Goal: Transaction & Acquisition: Purchase product/service

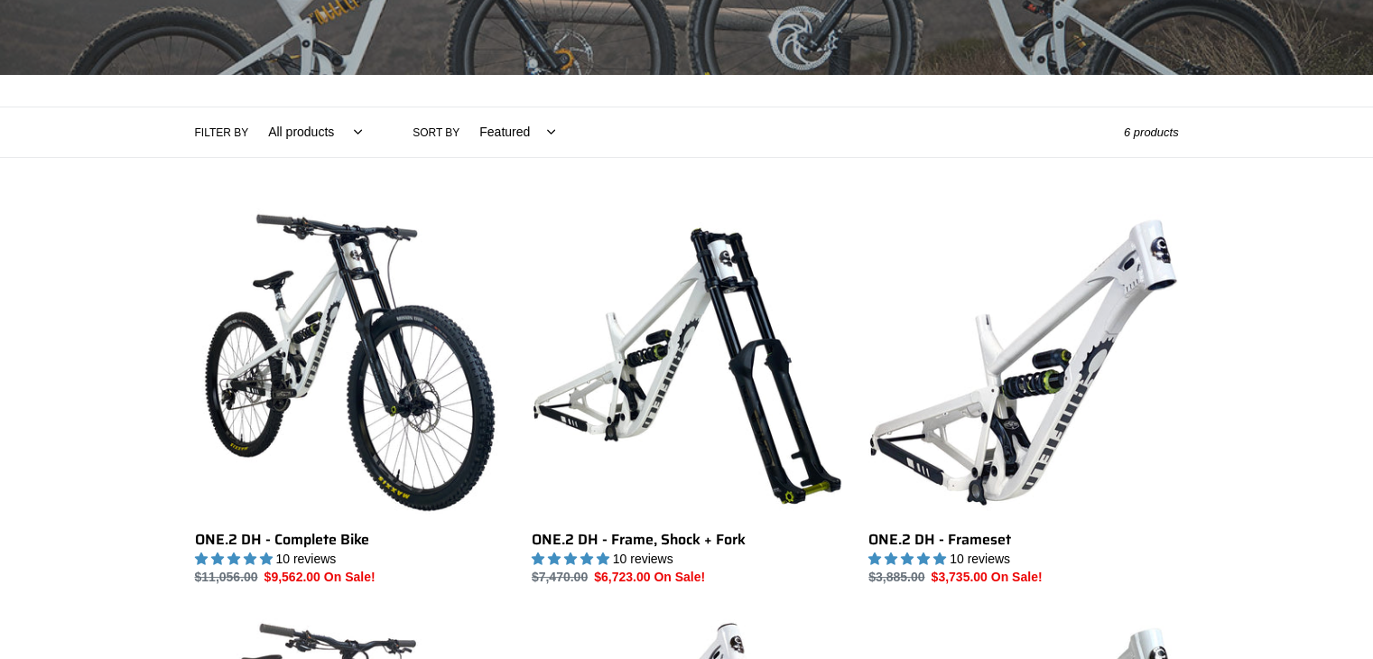
scroll to position [321, 0]
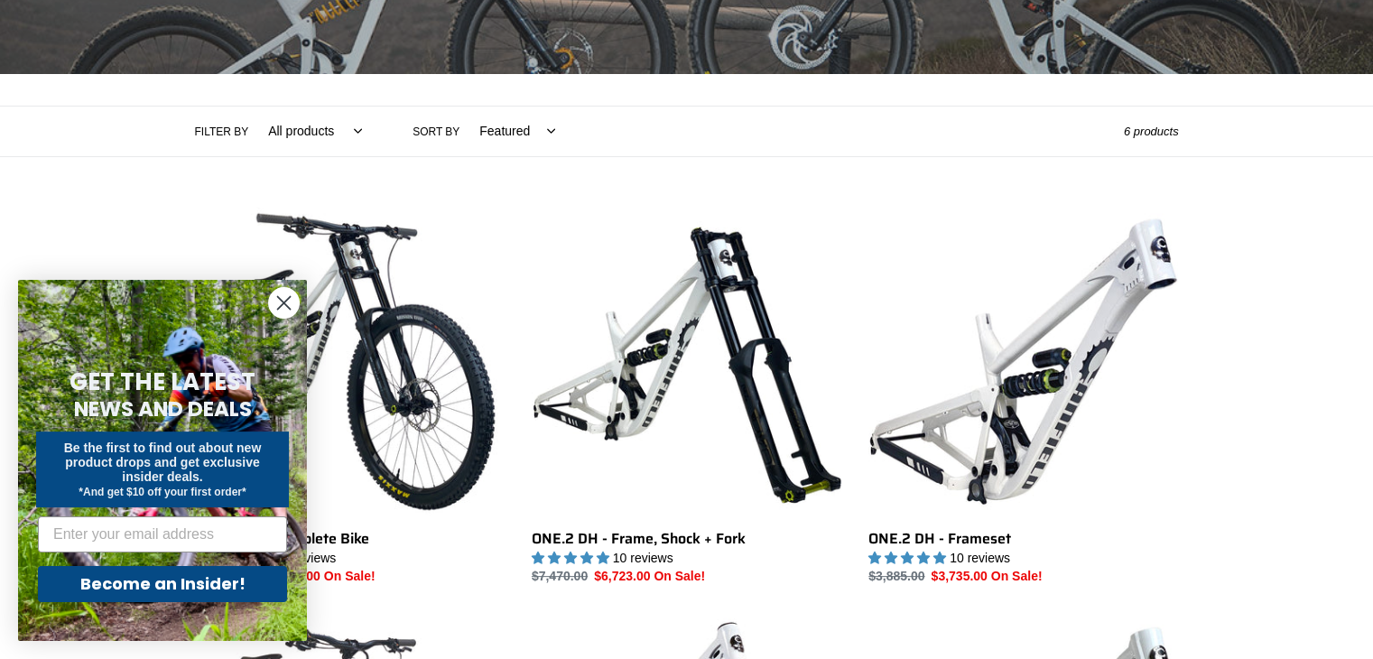
click at [282, 297] on circle "Close dialog" at bounding box center [284, 303] width 30 height 30
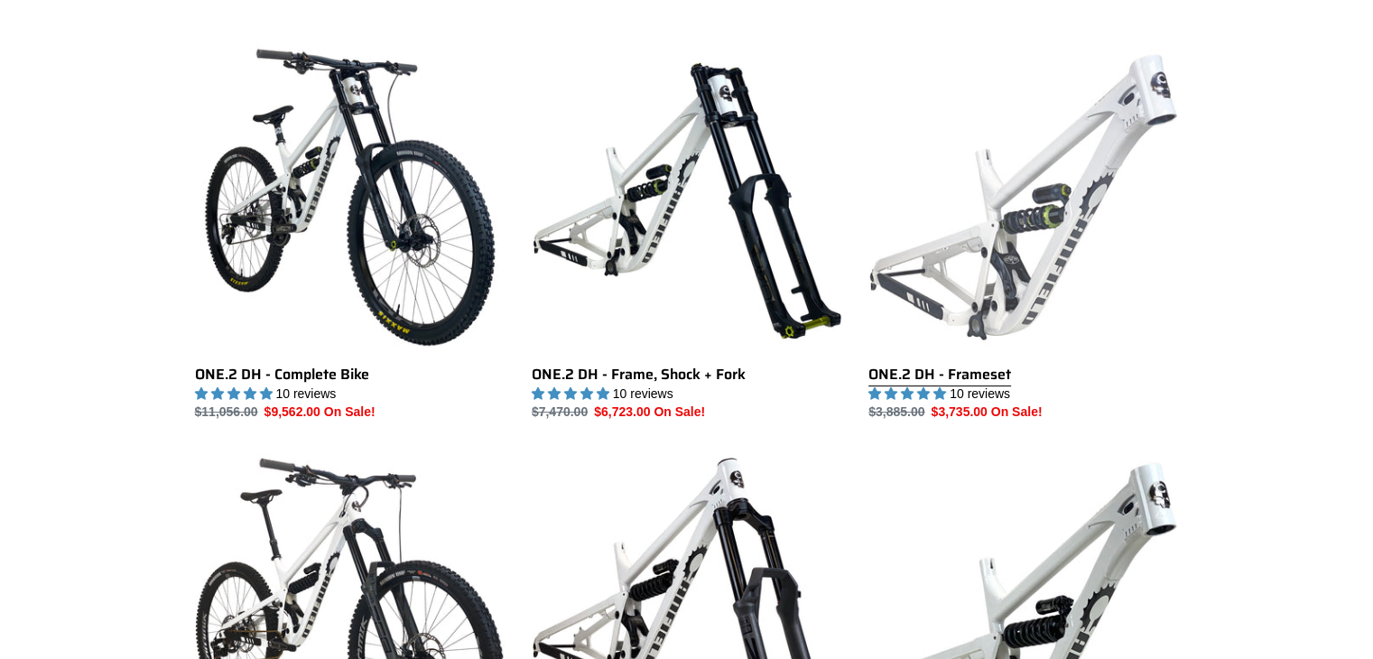
scroll to position [484, 0]
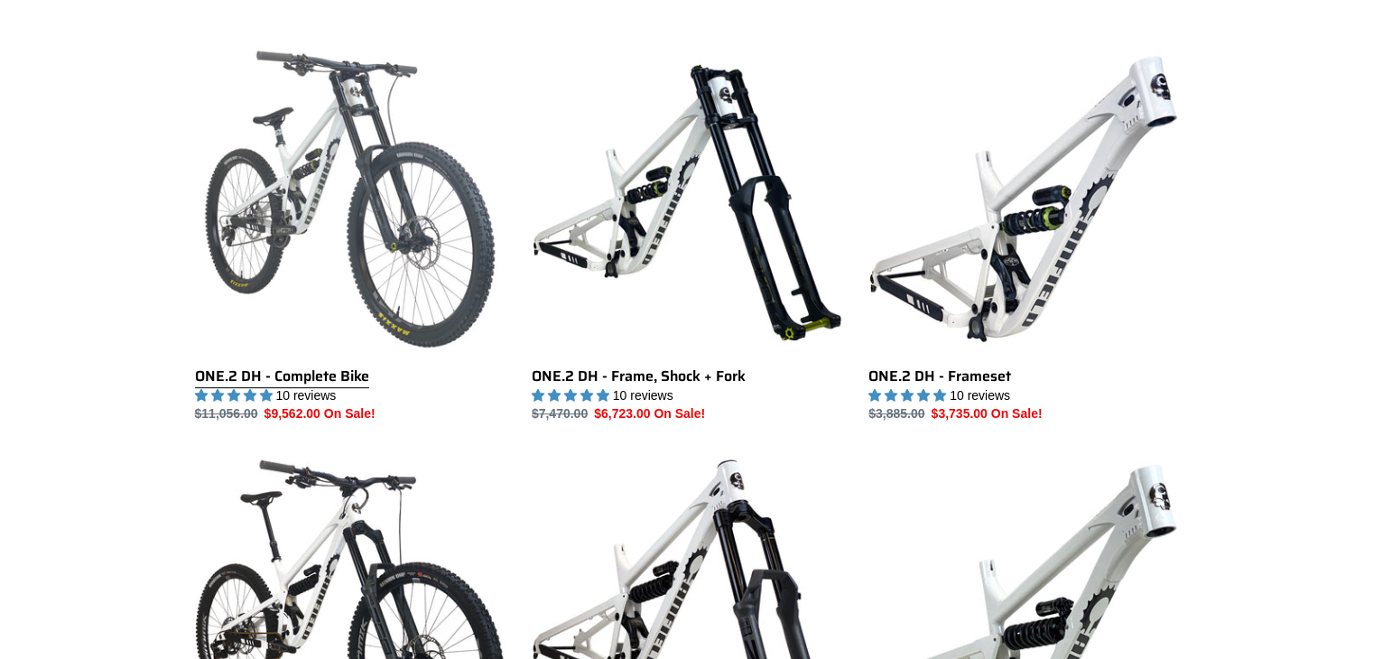
click at [335, 373] on link "ONE.2 DH - Complete Bike" at bounding box center [350, 234] width 310 height 380
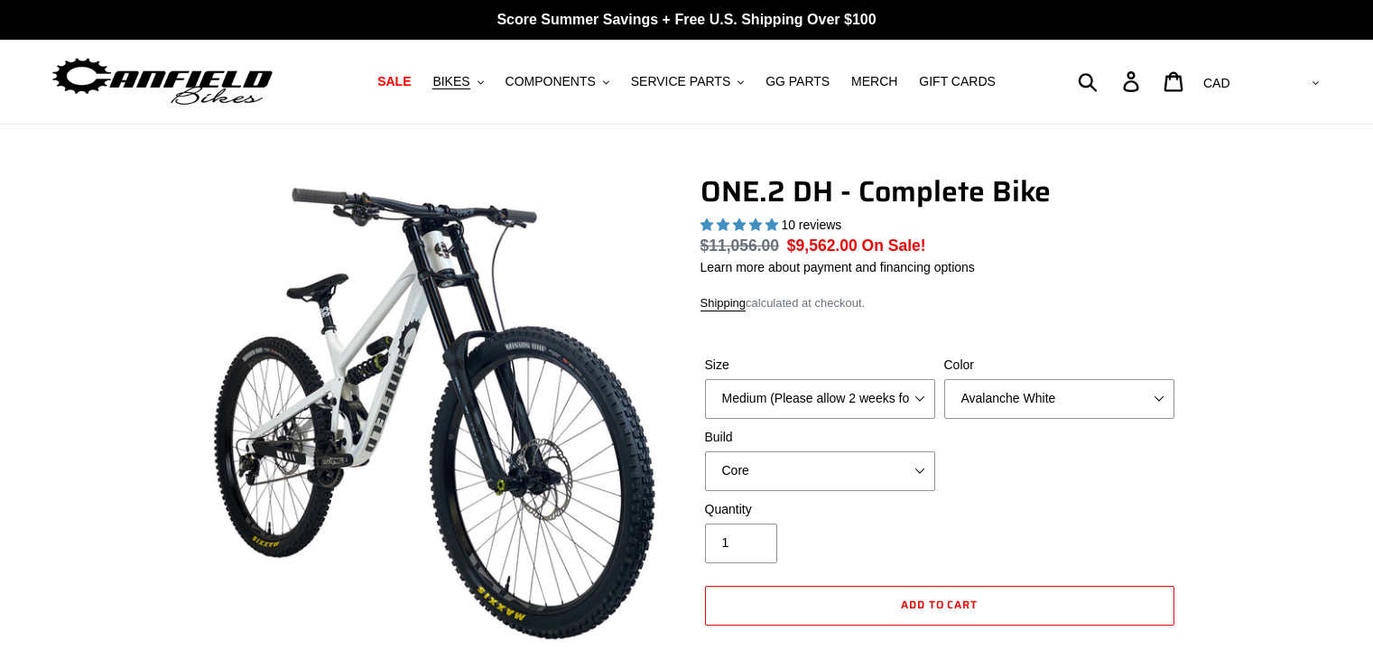
select select "highest-rating"
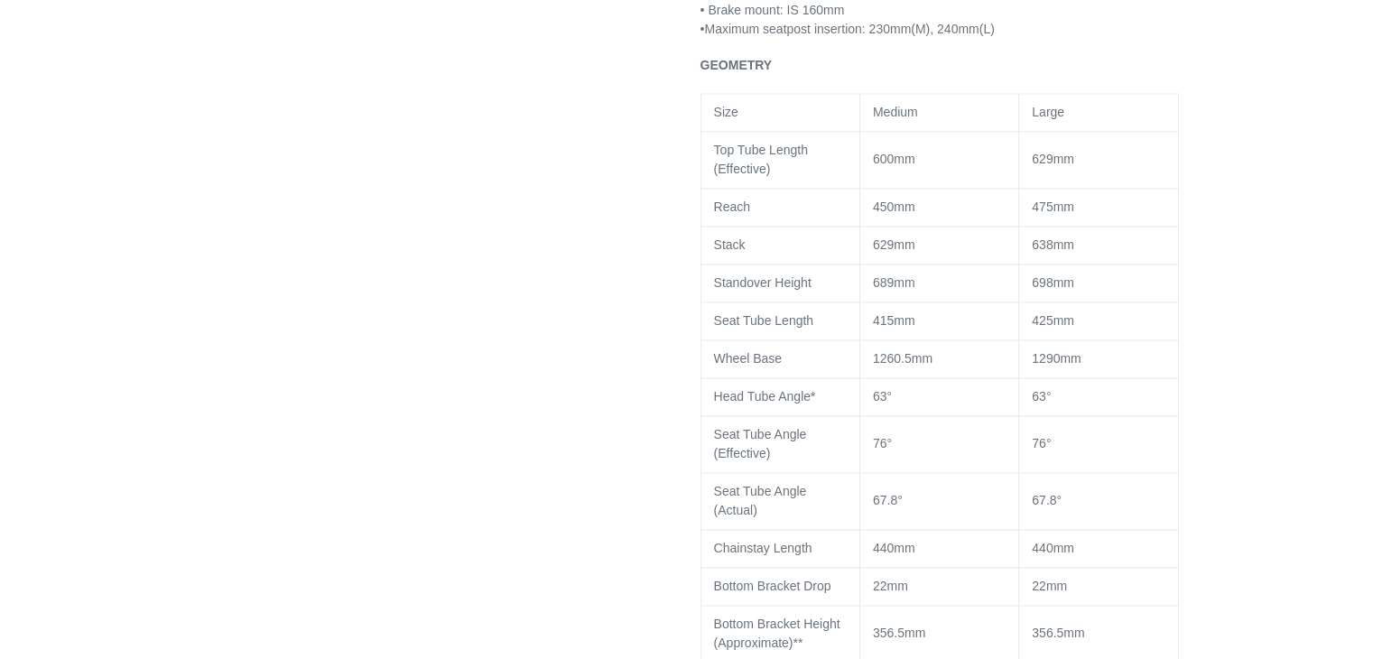
scroll to position [2473, 0]
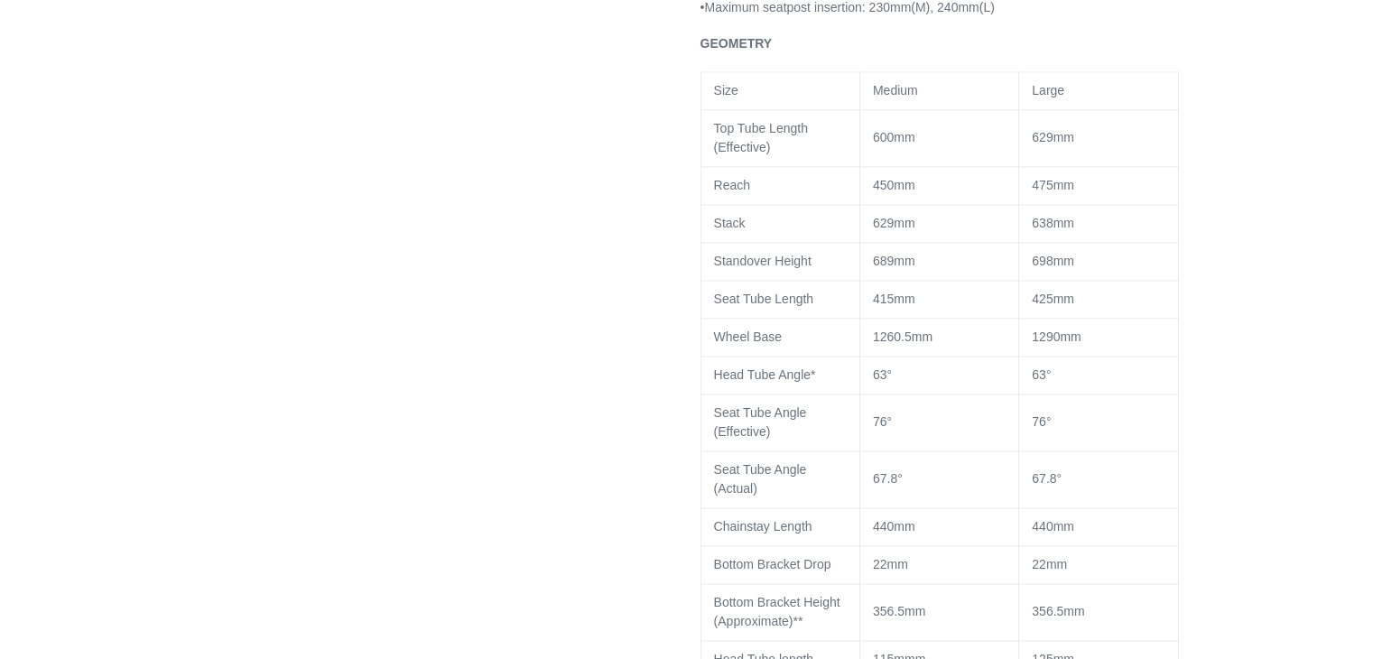
drag, startPoint x: 0, startPoint y: 0, endPoint x: 335, endPoint y: 372, distance: 500.3
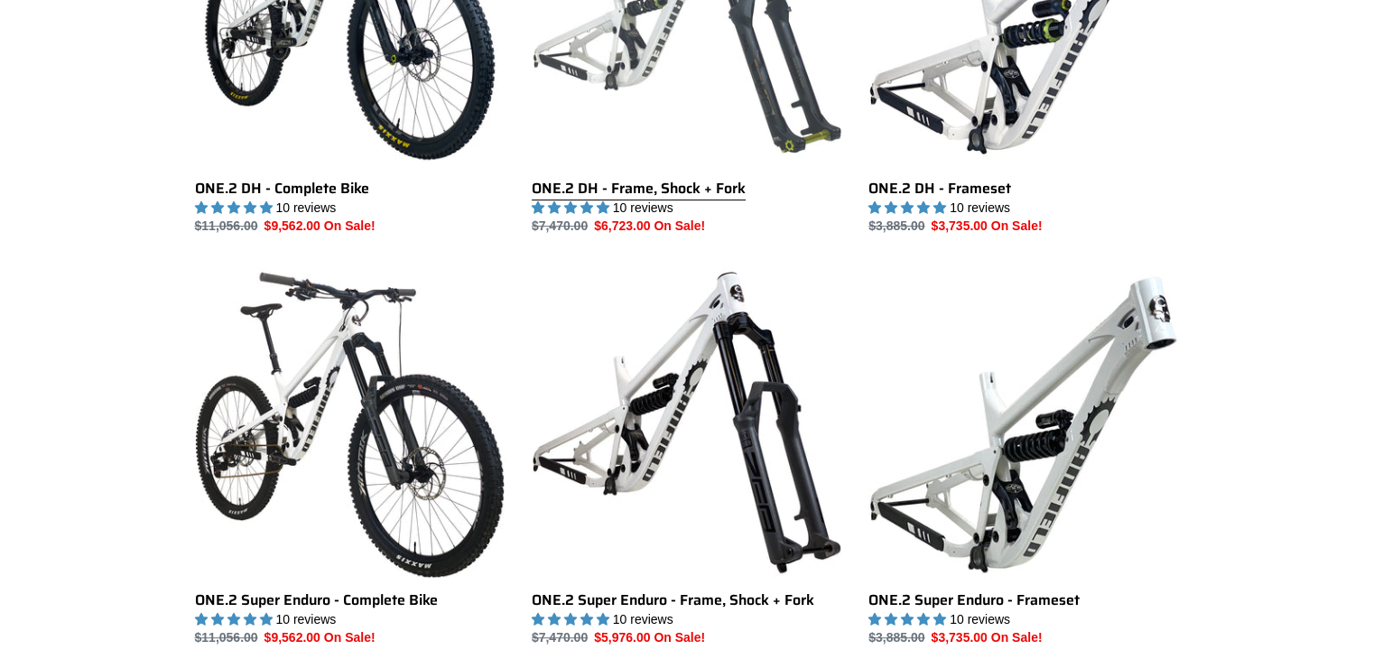
scroll to position [676, 0]
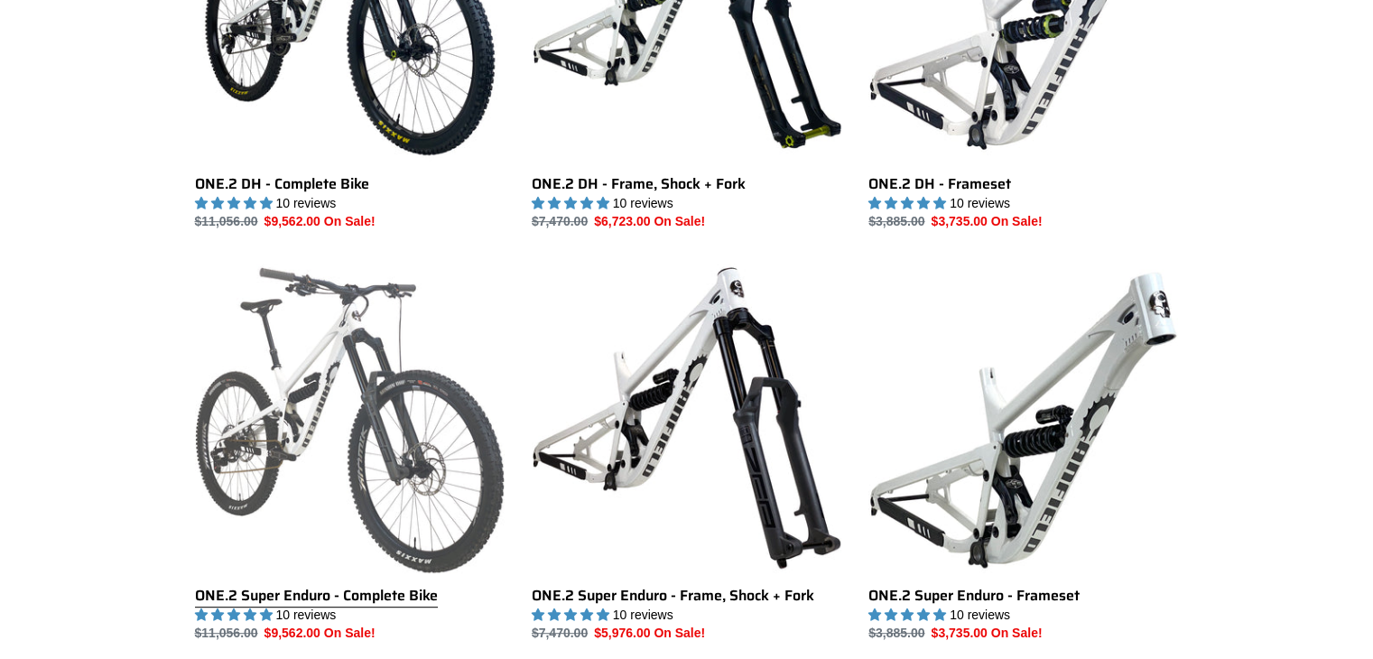
click at [352, 438] on link "ONE.2 Super Enduro - Complete Bike" at bounding box center [350, 453] width 310 height 380
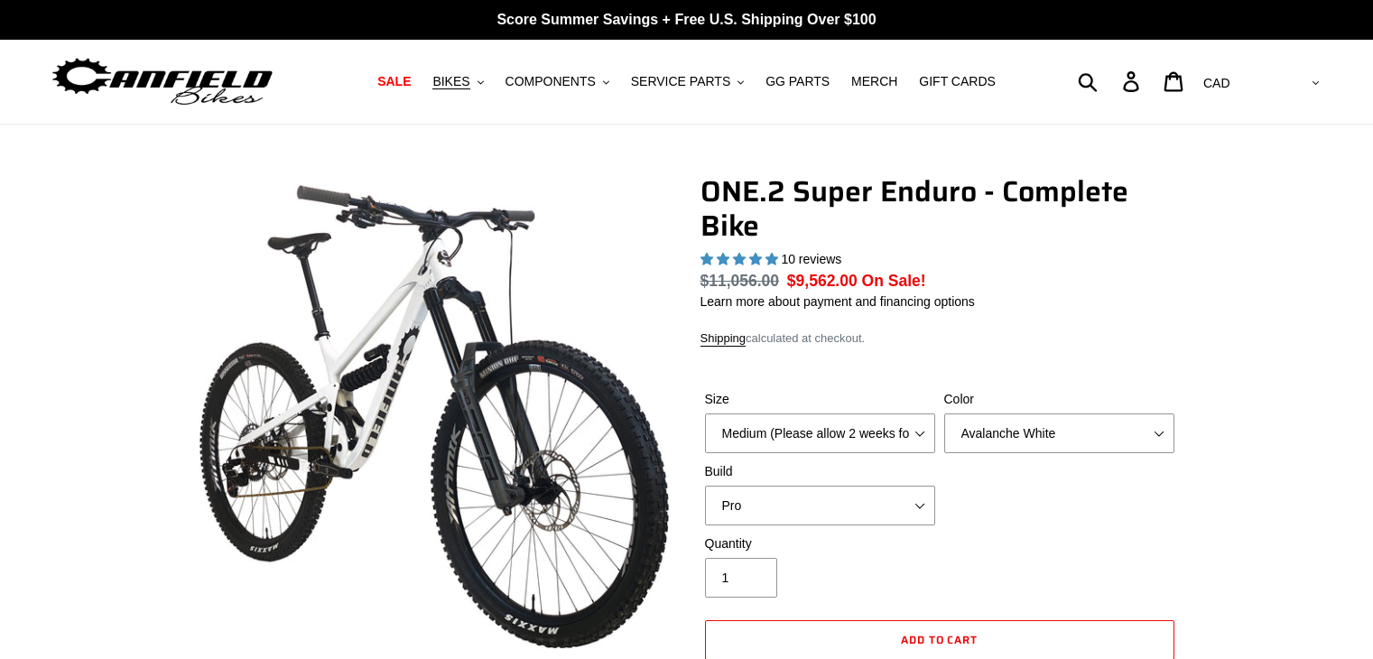
select select "highest-rating"
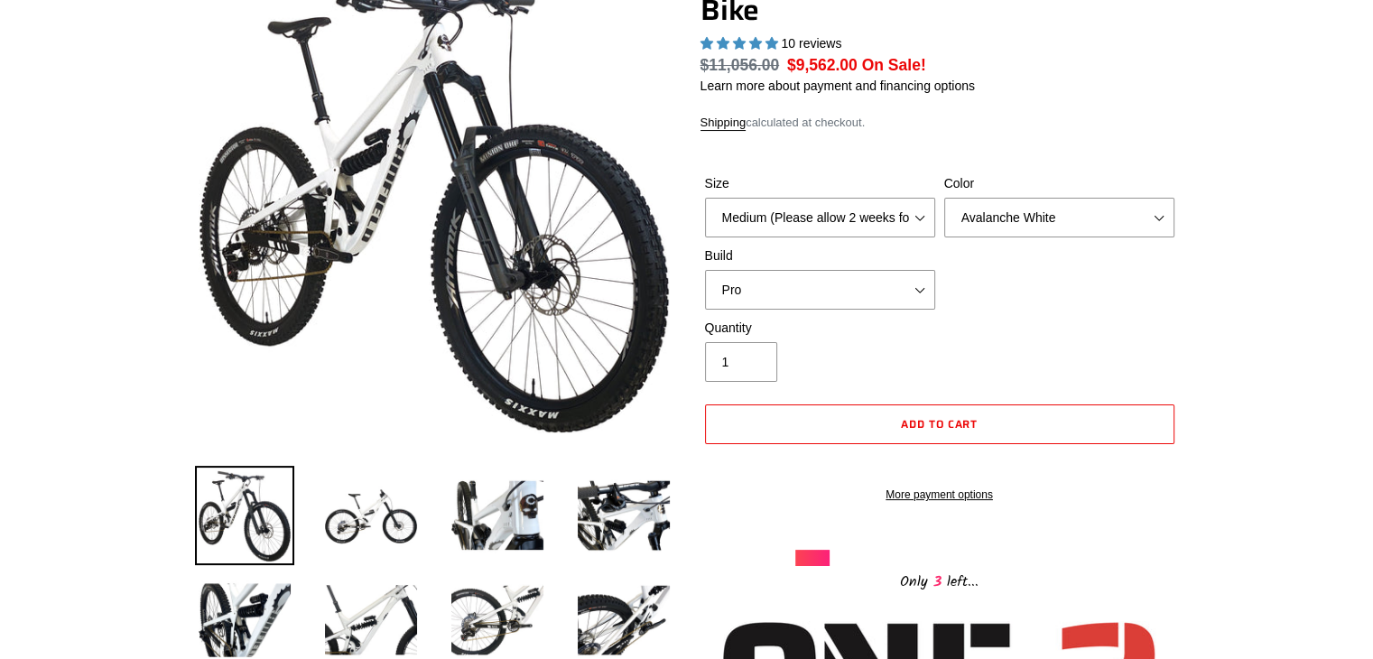
scroll to position [215, 0]
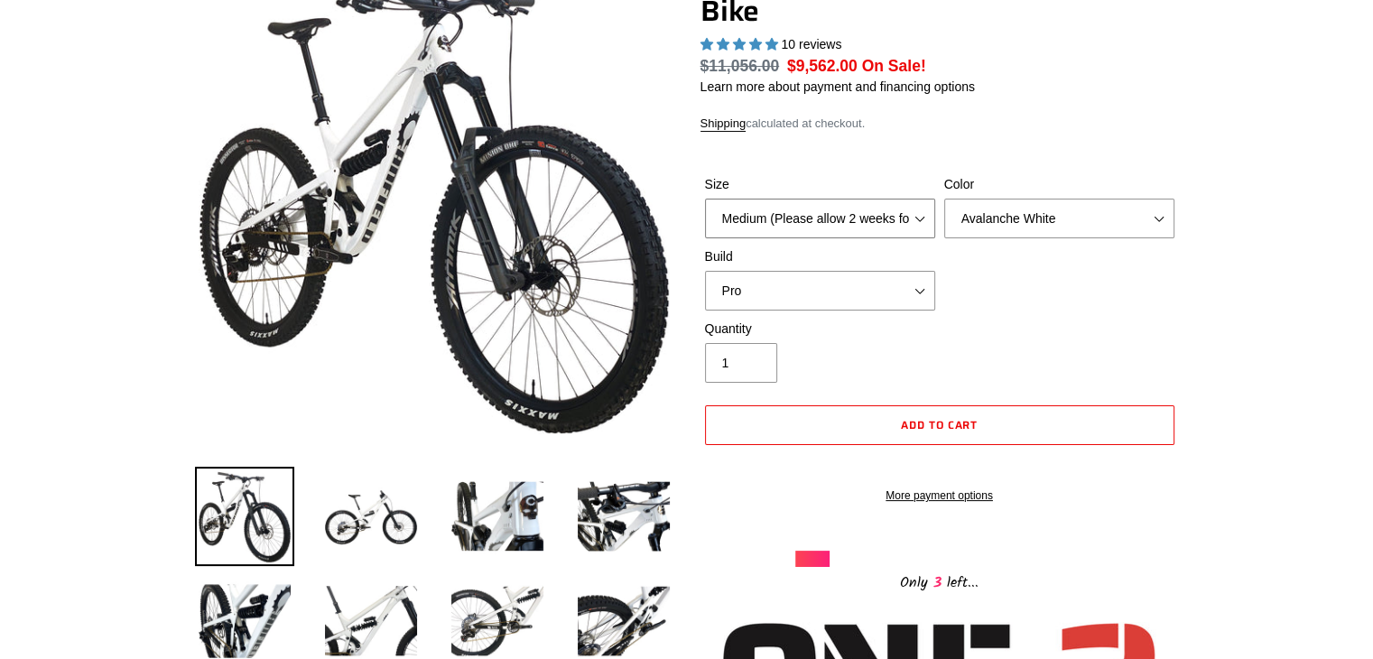
click at [922, 215] on select "Medium (Please allow 2 weeks for delivery) Large (Sold Out)" at bounding box center [820, 219] width 230 height 40
select select "Large (Sold Out)"
click at [705, 199] on select "Medium (Please allow 2 weeks for delivery) Large (Sold Out)" at bounding box center [820, 219] width 230 height 40
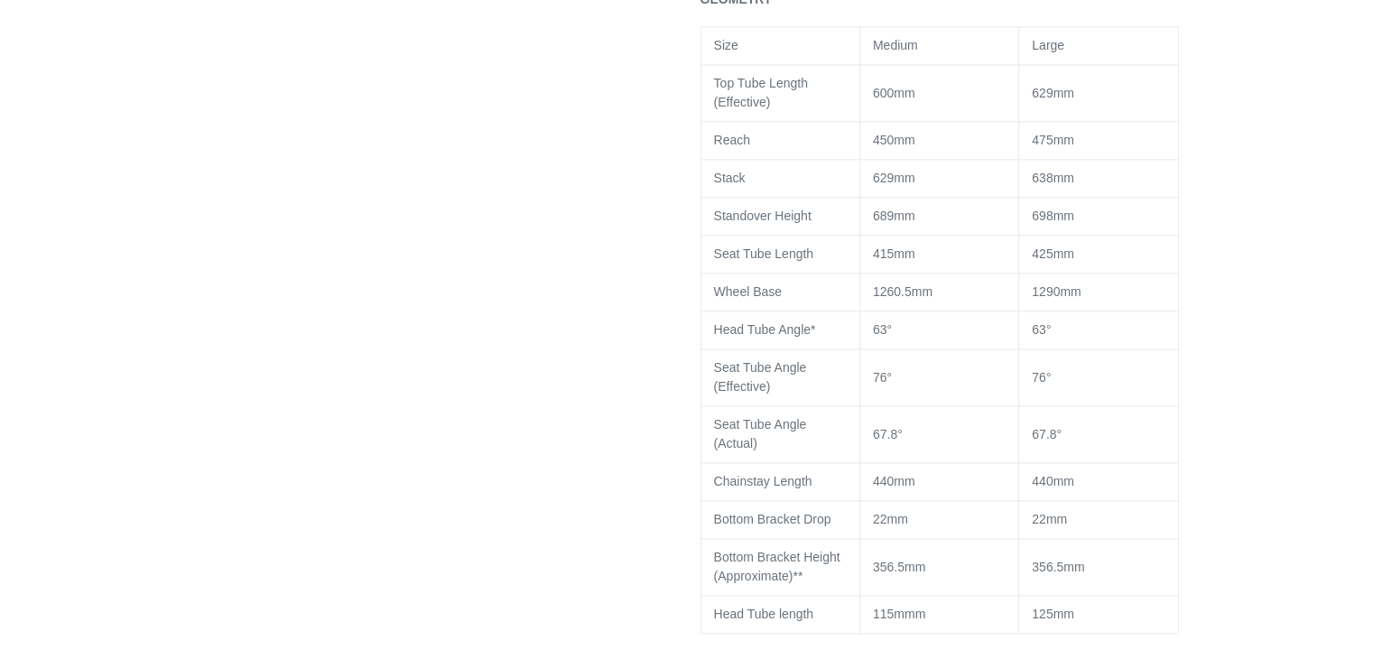
scroll to position [2429, 0]
